Goal: Information Seeking & Learning: Compare options

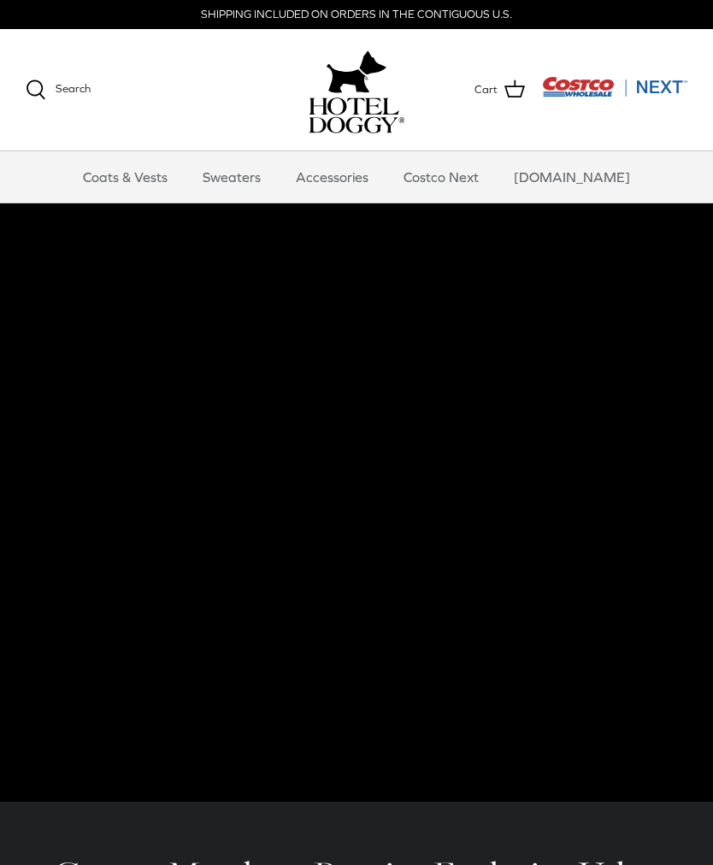
click at [161, 177] on link "Coats & Vests" at bounding box center [125, 176] width 115 height 51
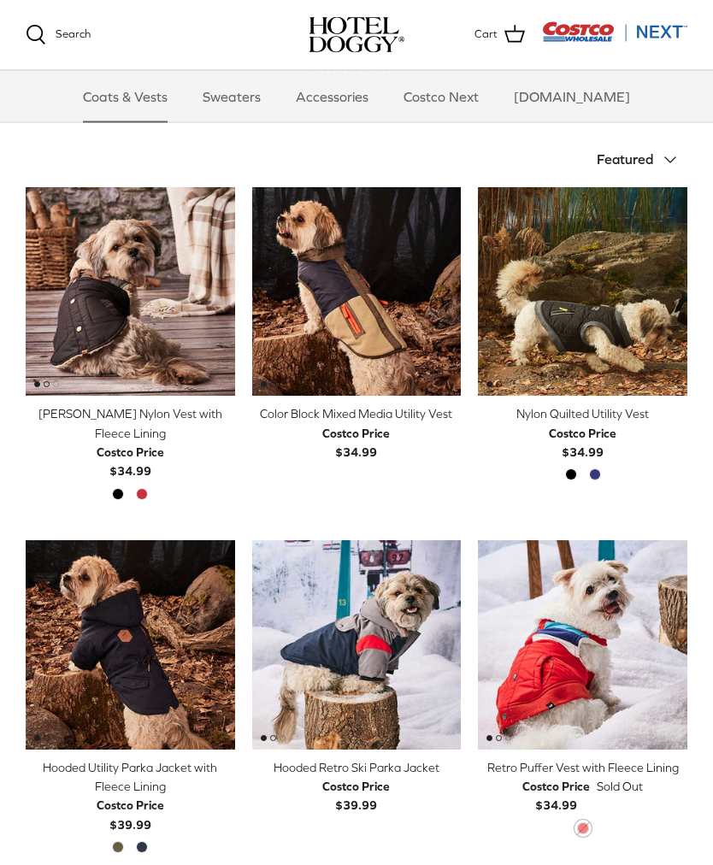
scroll to position [349, 0]
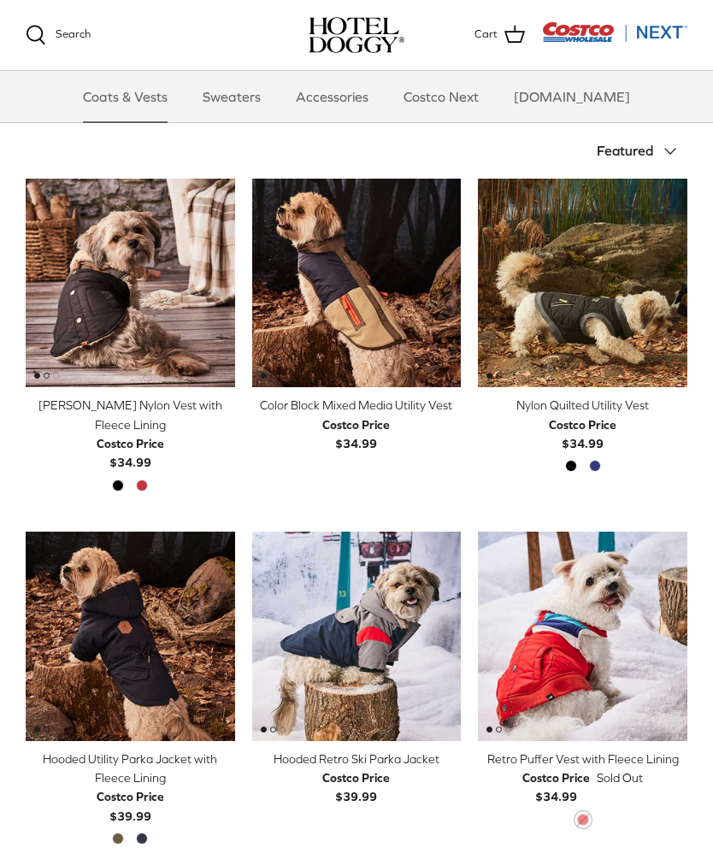
click at [128, 767] on div "Hooded Utility Parka Jacket with Fleece Lining" at bounding box center [130, 768] width 209 height 38
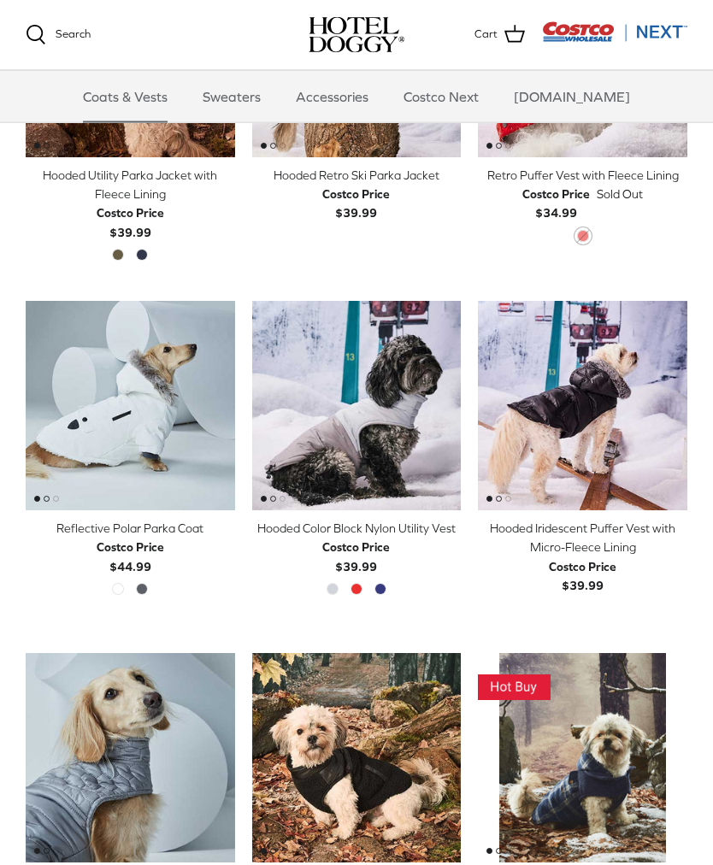
scroll to position [932, 0]
click at [73, 522] on div "Reflective Polar Parka Coat" at bounding box center [130, 528] width 209 height 19
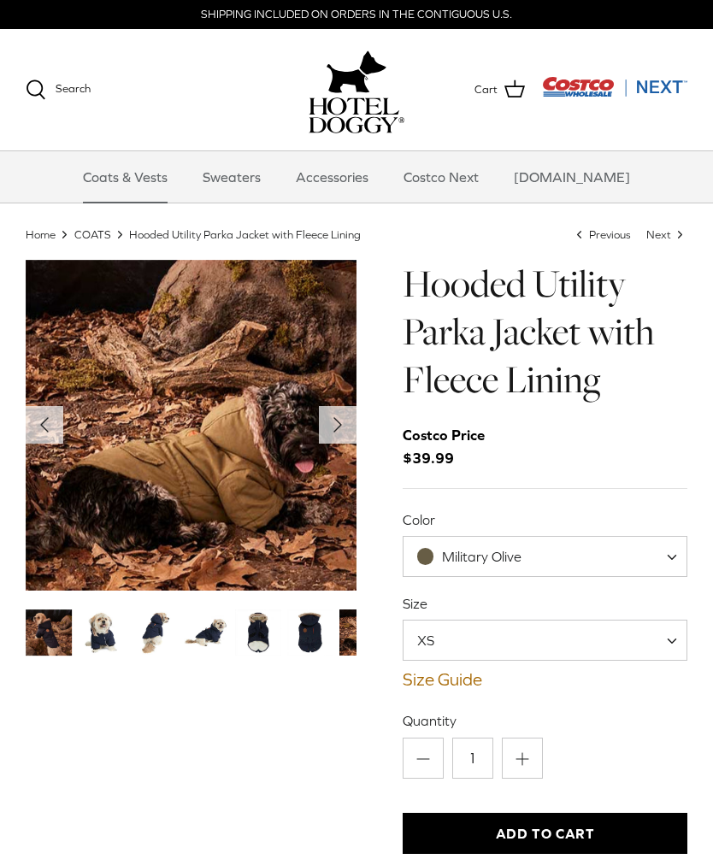
click at [666, 549] on span "Military Olive" at bounding box center [544, 556] width 285 height 41
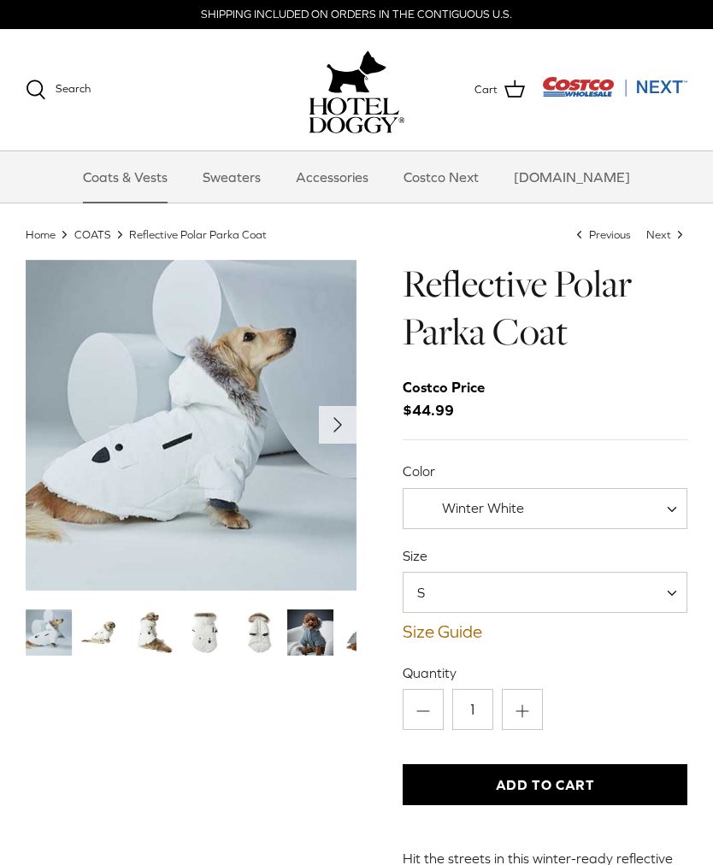
click at [105, 641] on img "Thumbnail Link" at bounding box center [101, 632] width 46 height 46
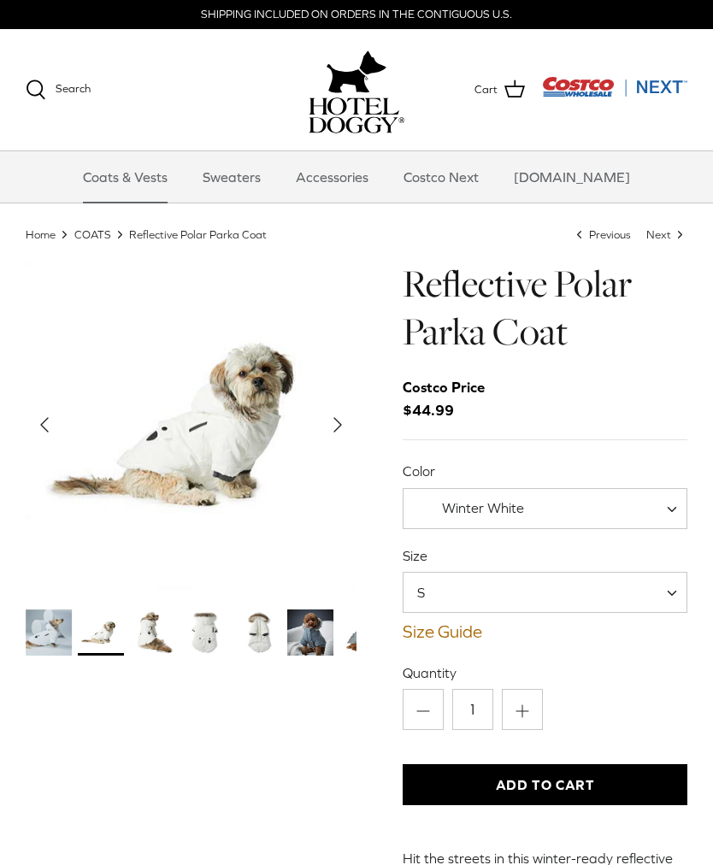
click at [152, 633] on img "Thumbnail Link" at bounding box center [153, 632] width 46 height 46
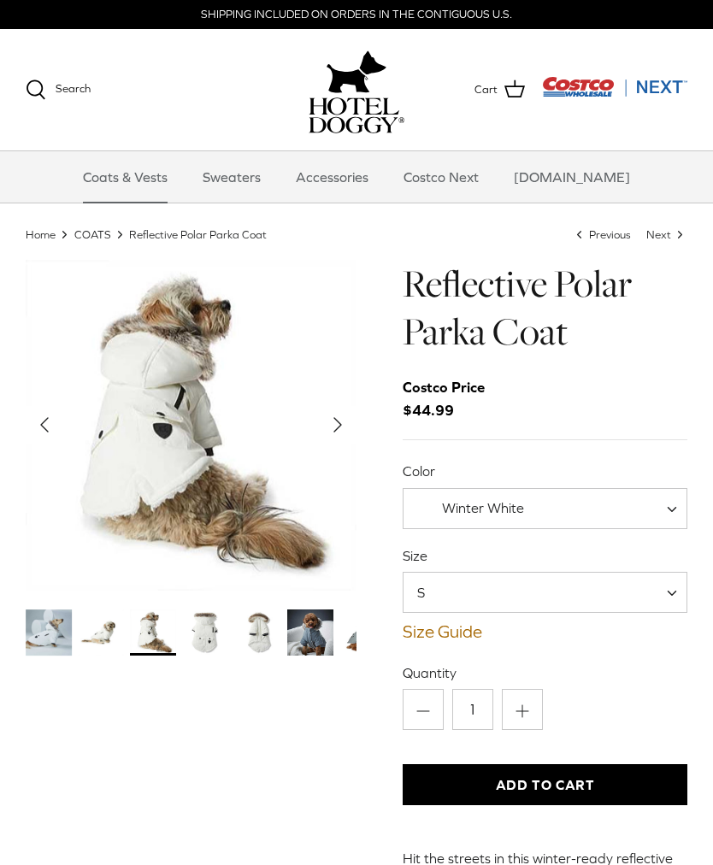
click at [197, 637] on img "Thumbnail Link" at bounding box center [205, 632] width 46 height 46
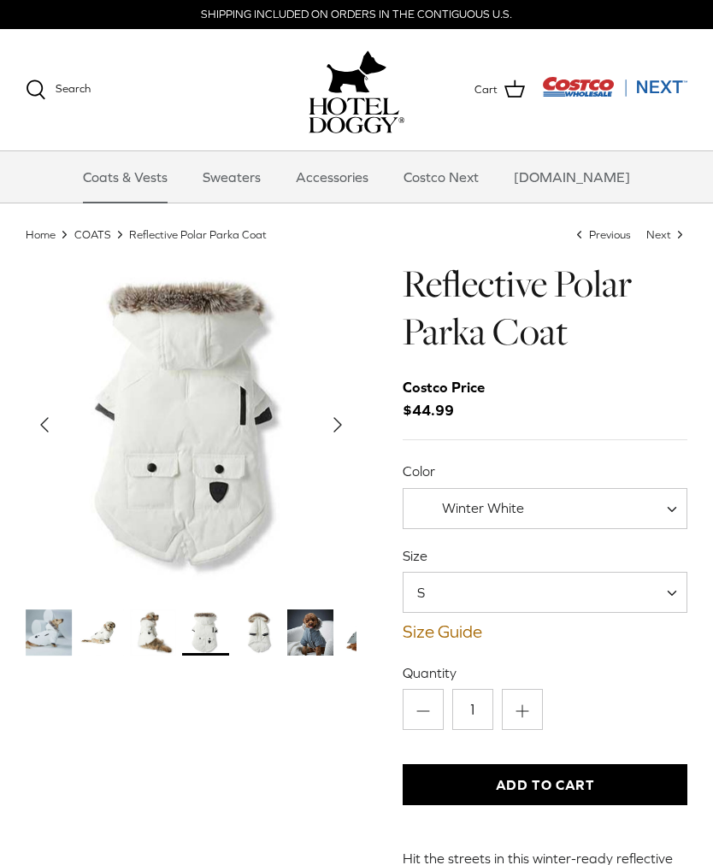
click at [255, 635] on img "Thumbnail Link" at bounding box center [258, 632] width 46 height 46
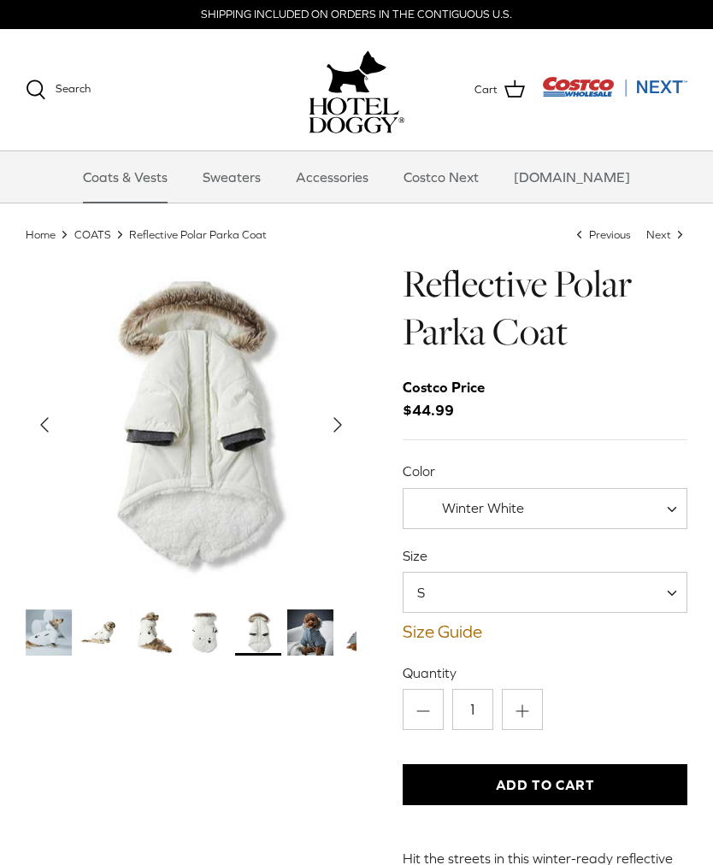
click at [303, 631] on img "Thumbnail Link" at bounding box center [310, 632] width 46 height 46
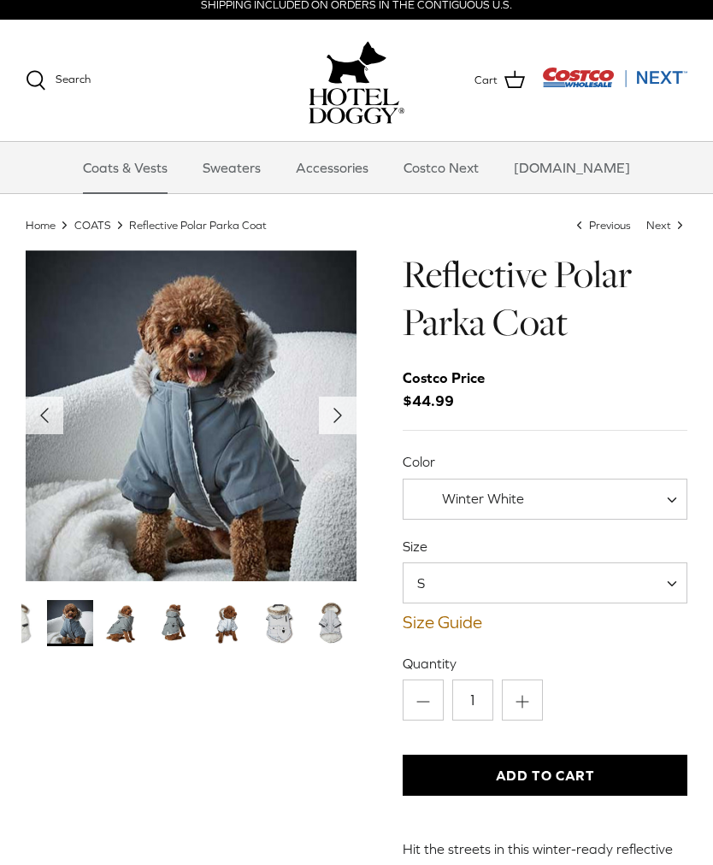
scroll to position [7, 0]
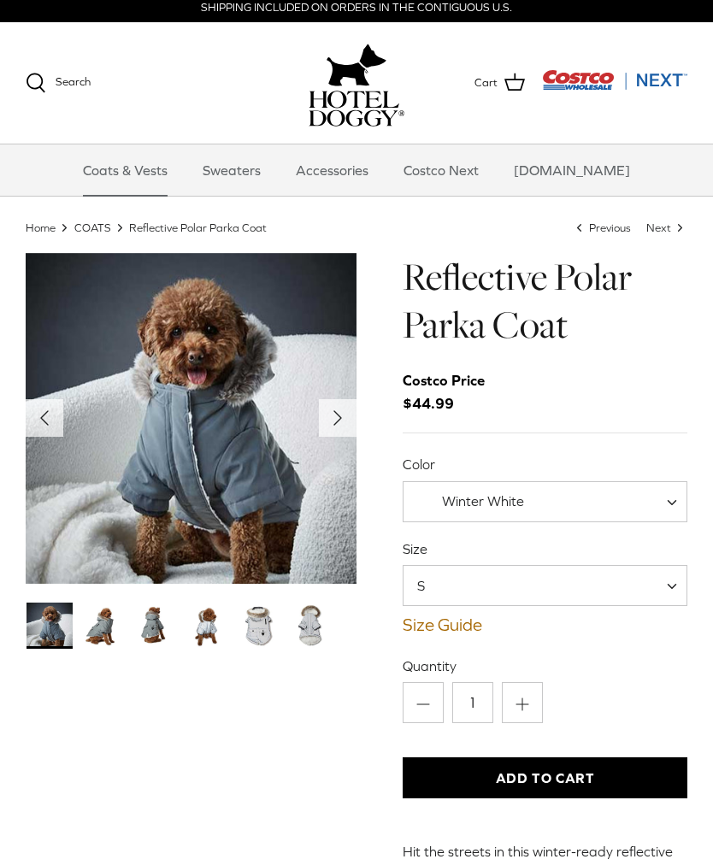
click at [309, 632] on img "Thumbnail Link" at bounding box center [310, 625] width 46 height 46
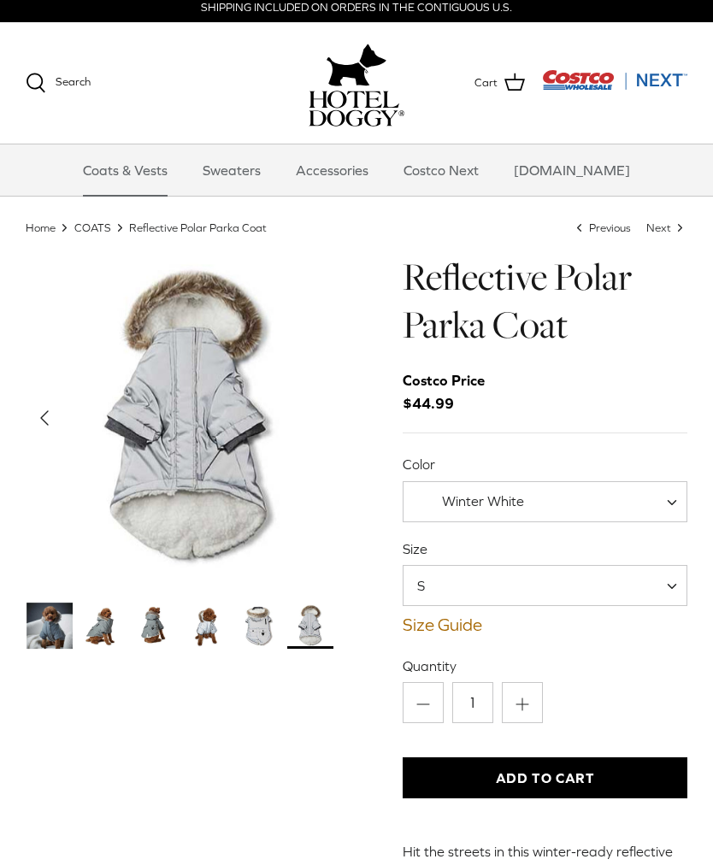
click at [196, 620] on img "Thumbnail Link" at bounding box center [206, 625] width 46 height 46
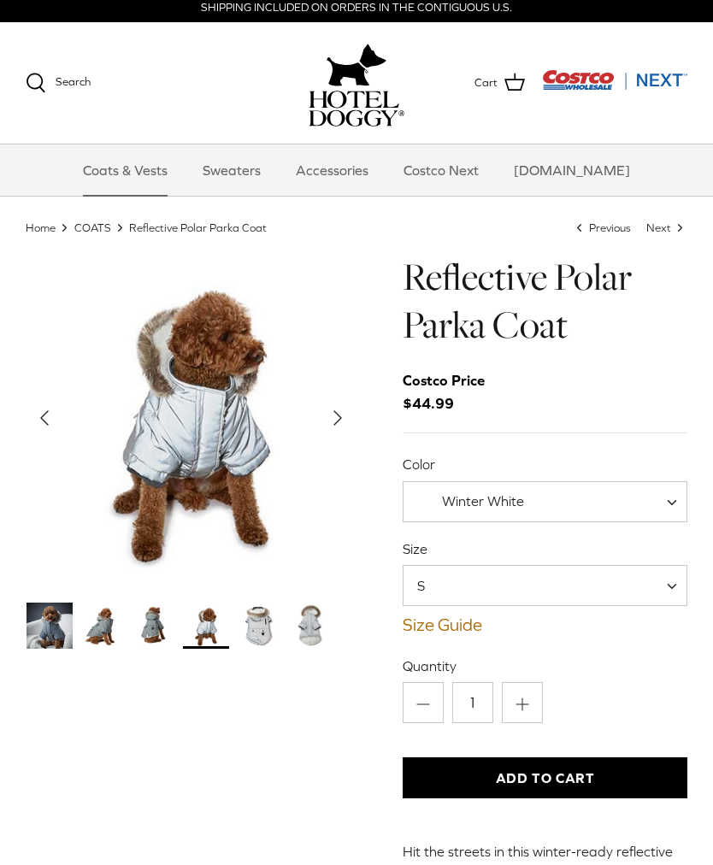
click at [154, 630] on img "Thumbnail Link" at bounding box center [154, 625] width 46 height 46
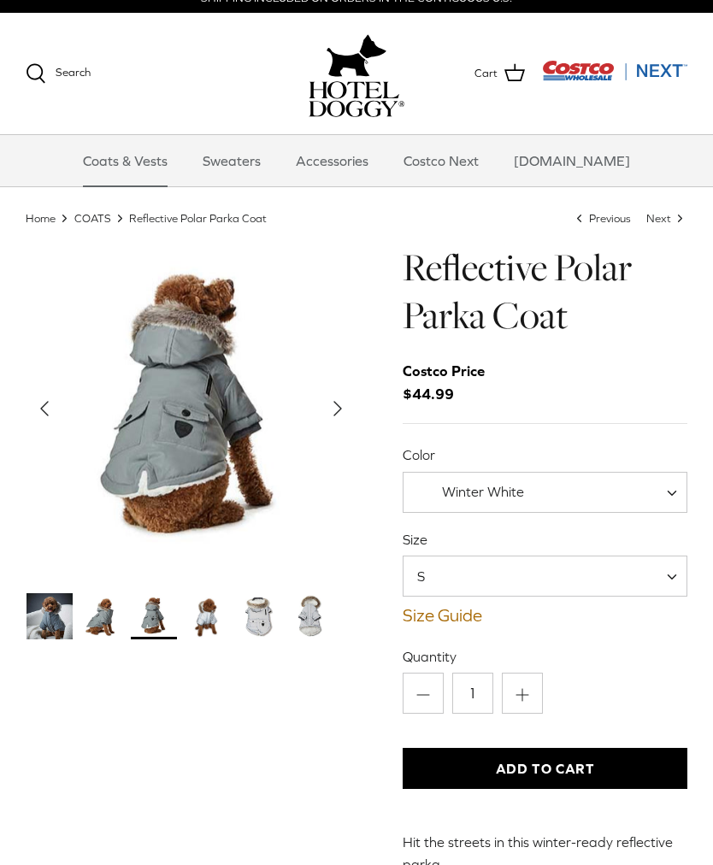
scroll to position [16, 0]
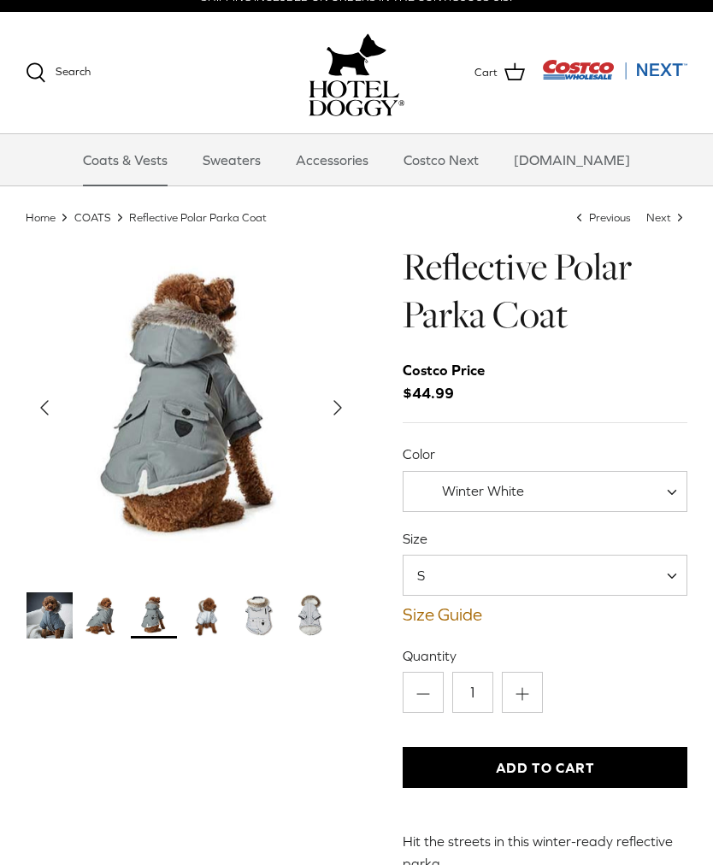
click at [455, 619] on link "Size Guide" at bounding box center [544, 615] width 285 height 21
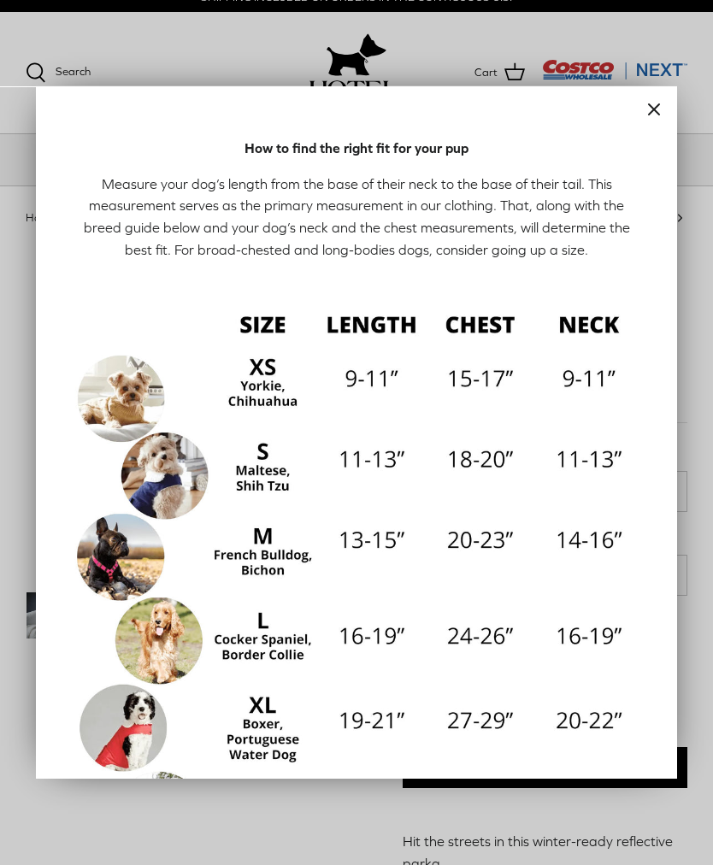
scroll to position [17, 0]
click at [656, 108] on line "Close" at bounding box center [654, 109] width 10 height 10
